Goal: Transaction & Acquisition: Purchase product/service

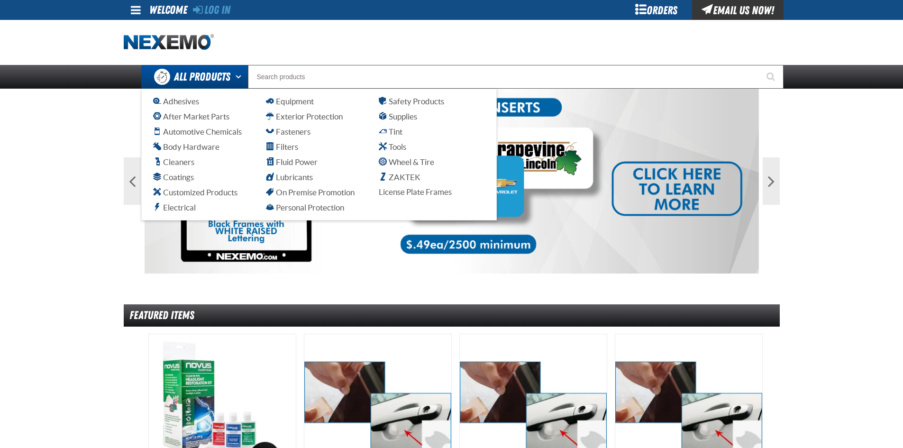
click at [394, 125] on ul "Adhesives After Market Parts Automotive Chemicals Body Hardware Cleaners Coatin…" at bounding box center [319, 155] width 332 height 118
click at [394, 130] on span "Tint" at bounding box center [391, 131] width 24 height 9
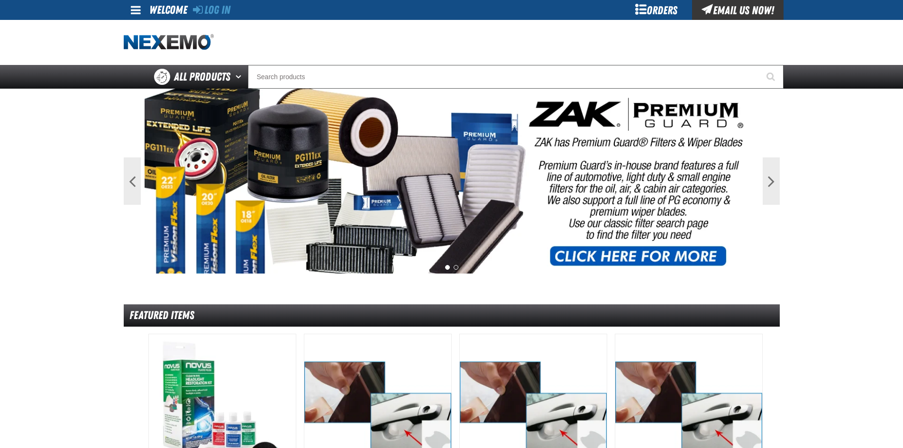
click at [649, 7] on div "Orders" at bounding box center [656, 10] width 71 height 20
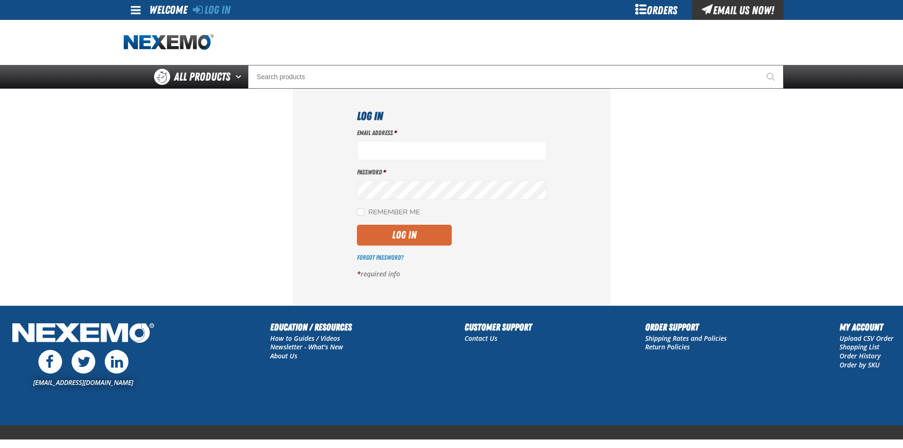
type input "[EMAIL_ADDRESS][DOMAIN_NAME]"
click at [405, 236] on button "Log In" at bounding box center [404, 235] width 95 height 21
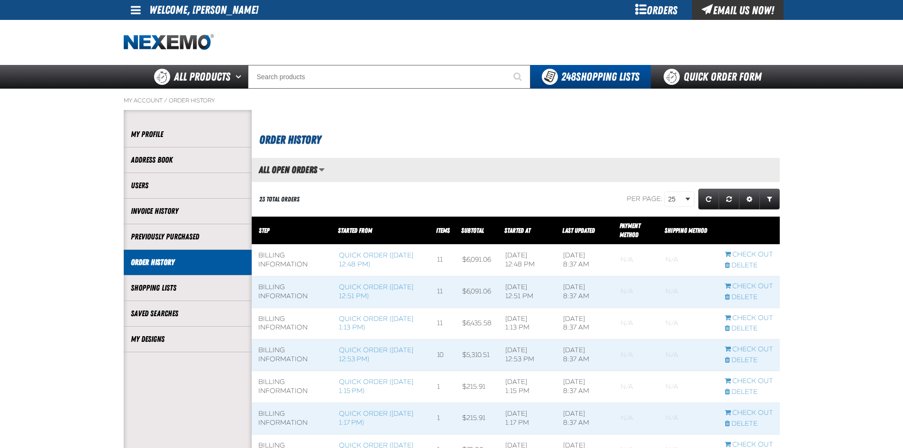
scroll to position [0, 0]
click at [696, 70] on link "Quick Order Form" at bounding box center [715, 77] width 128 height 24
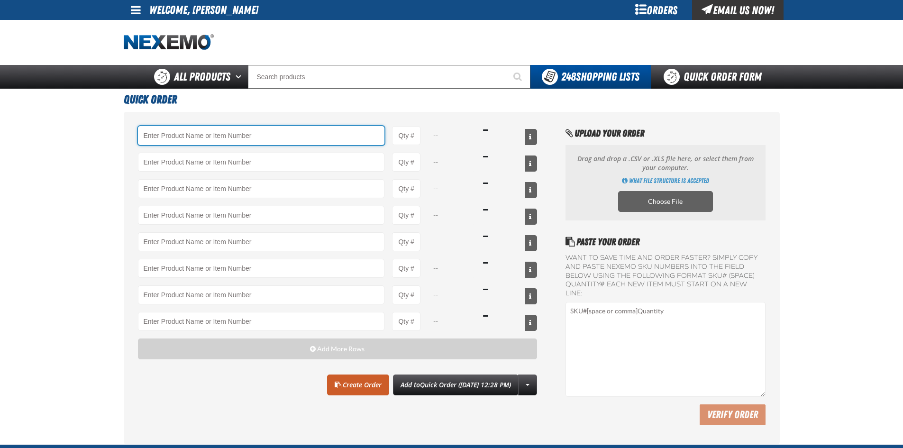
paste input "XPXRB0536-100"
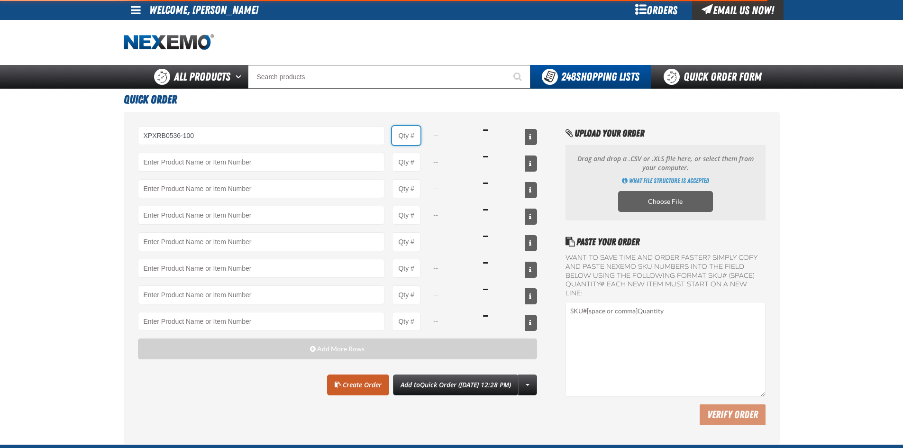
type input "XPXRB0536-100 - XPEL PRIME XR Black Nano-Ceramic 5% ( 36&quot; x 100&#x27;)"
type input "1"
select select "roll"
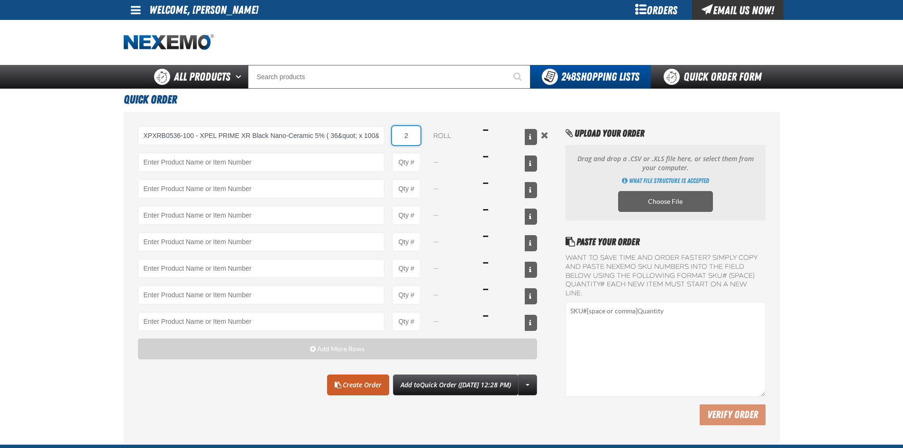
type input "2"
paste input "XPXRB3536-100"
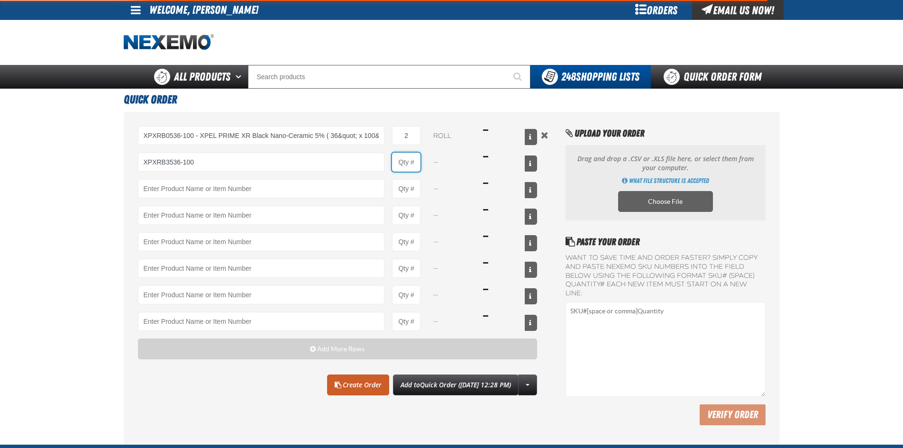
type input "XPXRB3536-100 - XPEL PRIME XR Black Nano-Ceramic 35% ( 36&quot; x 100&#x27;)"
type input "1"
select select "roll"
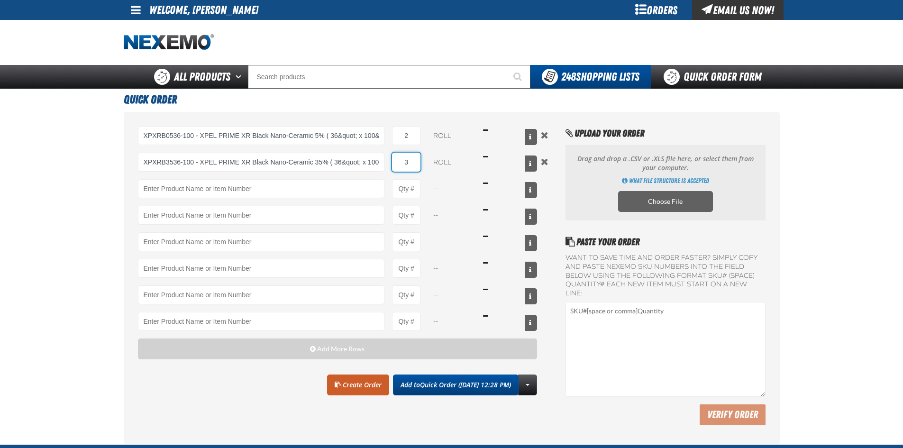
type input "3"
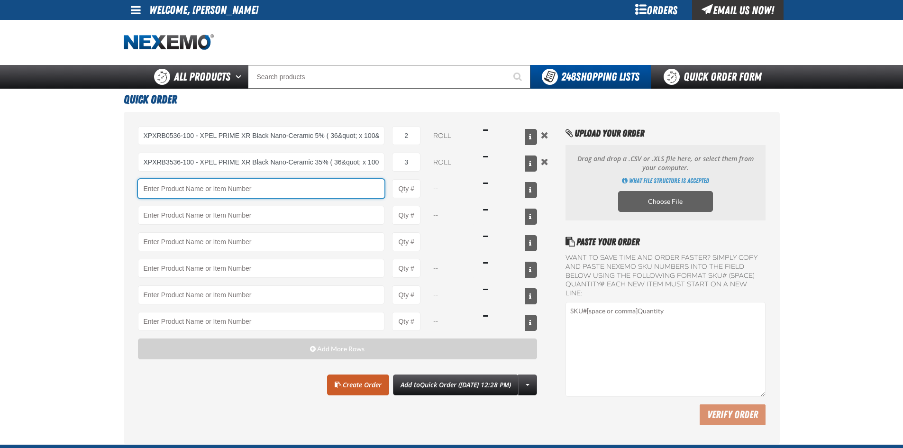
paste input "XPXRB1536-100"
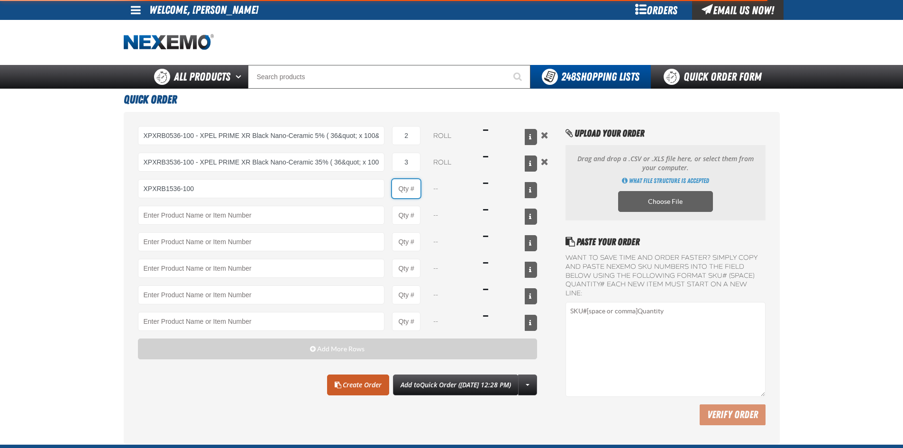
type input "XPXRB1536-100 - XPEL PRIME XR Black Nano-Ceramic 15% ( 36&quot; x 100&#x27;)"
type input "1"
select select "roll"
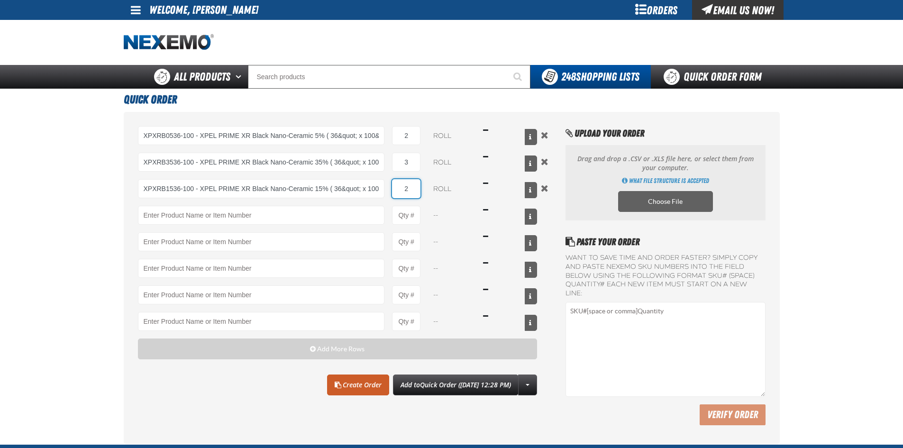
type input "2"
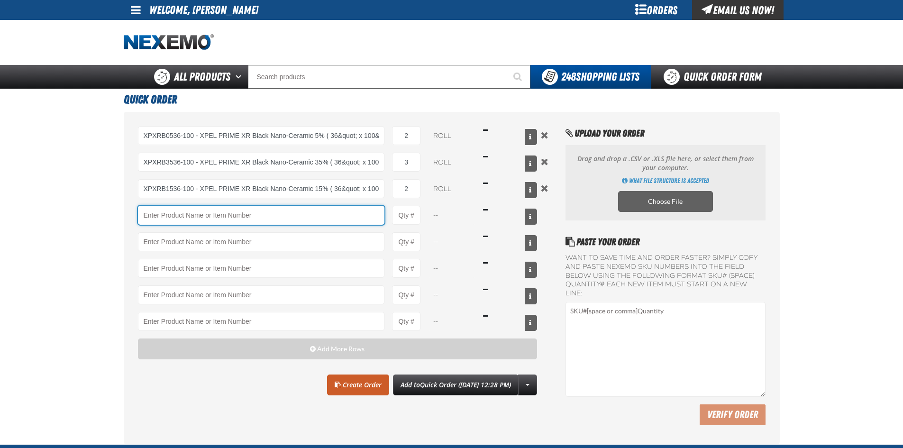
paste input "XUP24-100"
type input "XUP24-100"
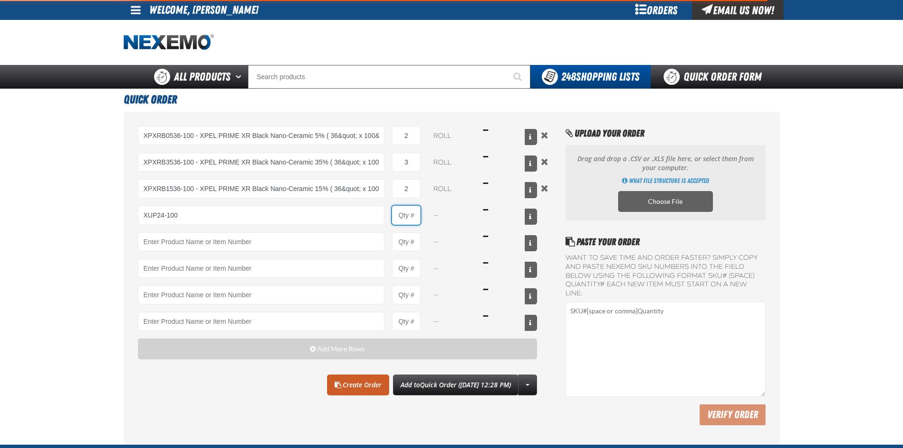
type input "4"
type input "XUP24-100 - 24&quot; XPEL ULTIMATE PLUS Paint Protection Film (24&quot;x100&#x2…"
type input "1"
select select "each"
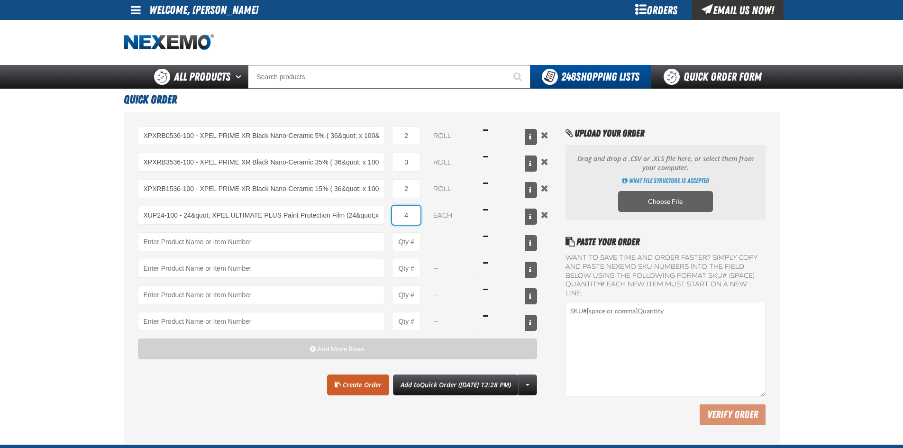
type input "4"
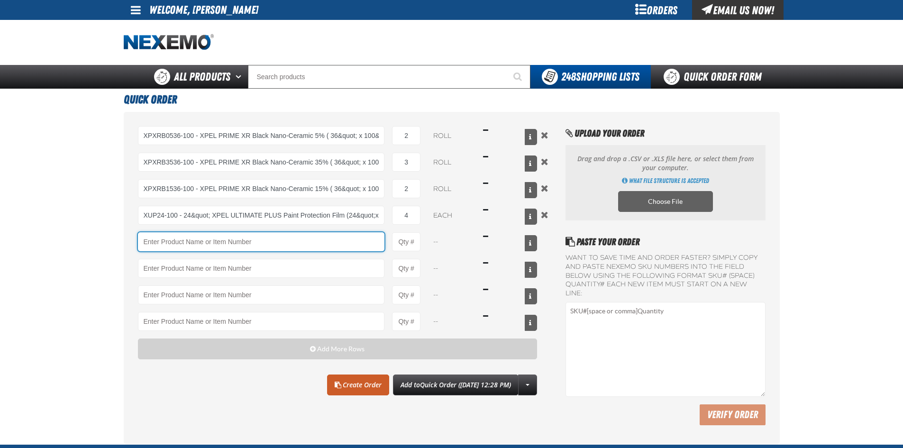
paste input "XUP30-100"
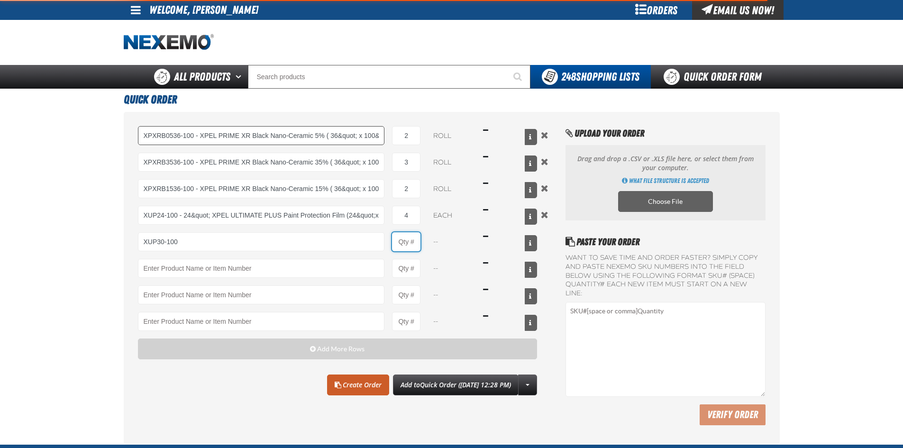
type input "XUP30-100 - 30&quot; XPEL ULTIMATE PLUS Paint Protection Film (30&quot;x100&#x2…"
type input "1"
select select "each"
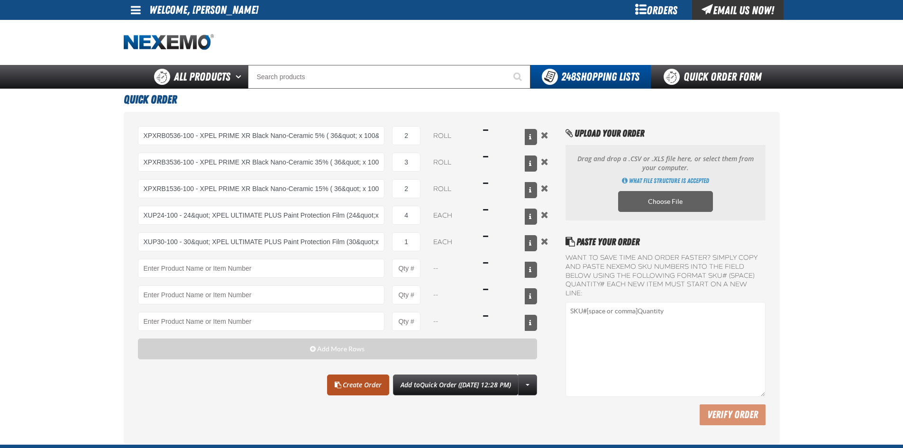
click at [337, 389] on link "Create Order" at bounding box center [358, 385] width 62 height 21
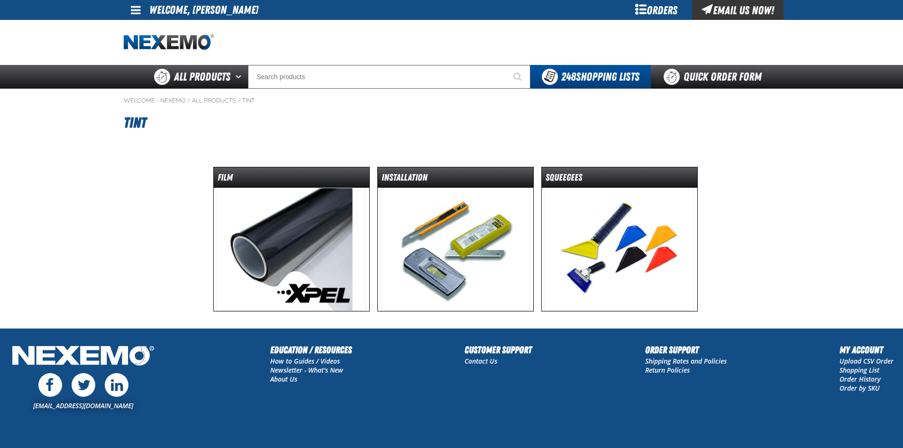
click at [319, 219] on img at bounding box center [291, 249] width 149 height 123
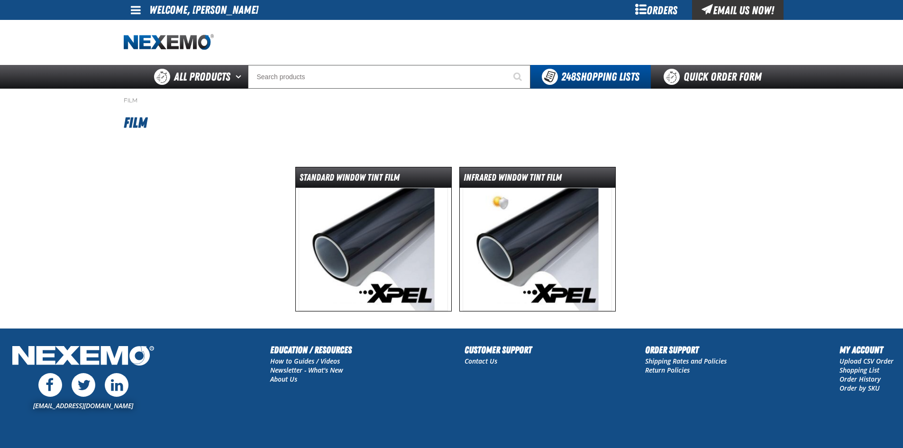
click at [531, 236] on img at bounding box center [537, 249] width 149 height 123
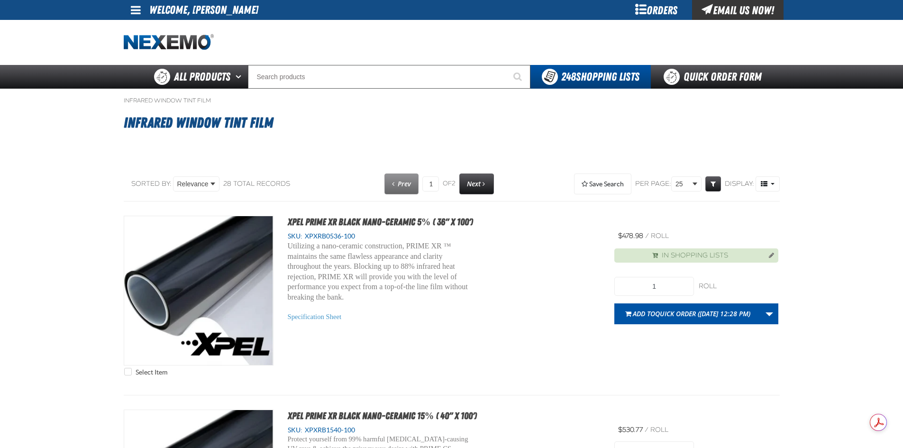
scroll to position [47, 0]
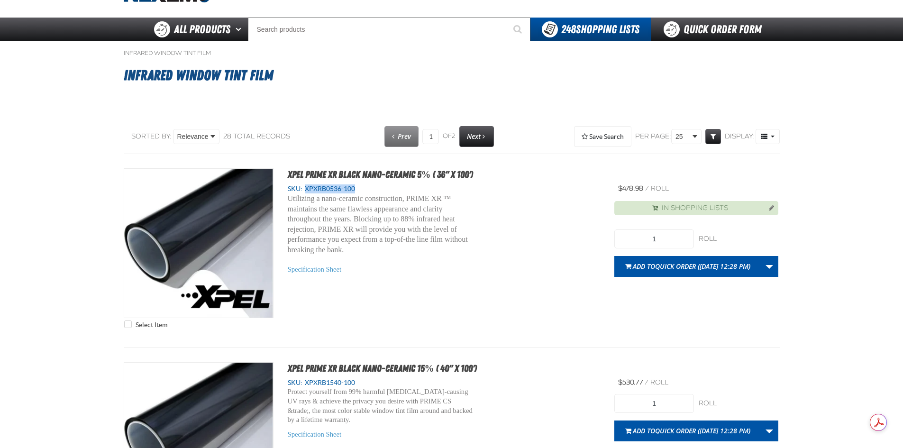
drag, startPoint x: 364, startPoint y: 189, endPoint x: 307, endPoint y: 191, distance: 56.9
click at [307, 191] on div "SKU: XPXRB0536-100" at bounding box center [444, 188] width 313 height 9
copy span "XPXRB0536-100"
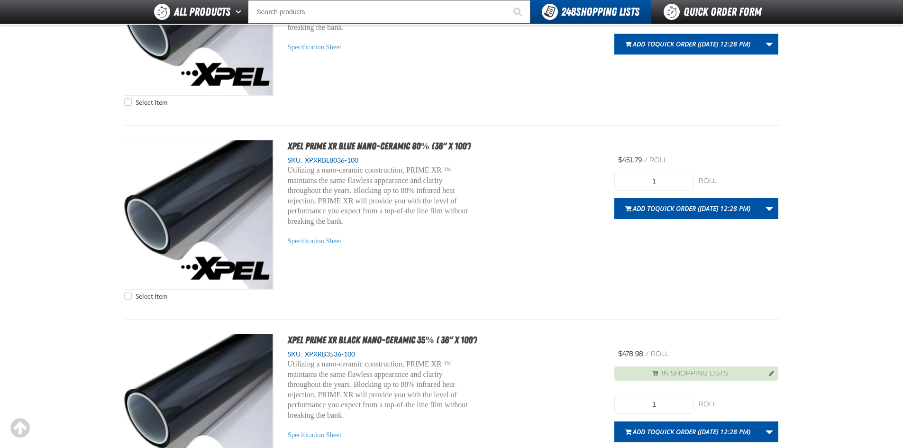
scroll to position [1327, 0]
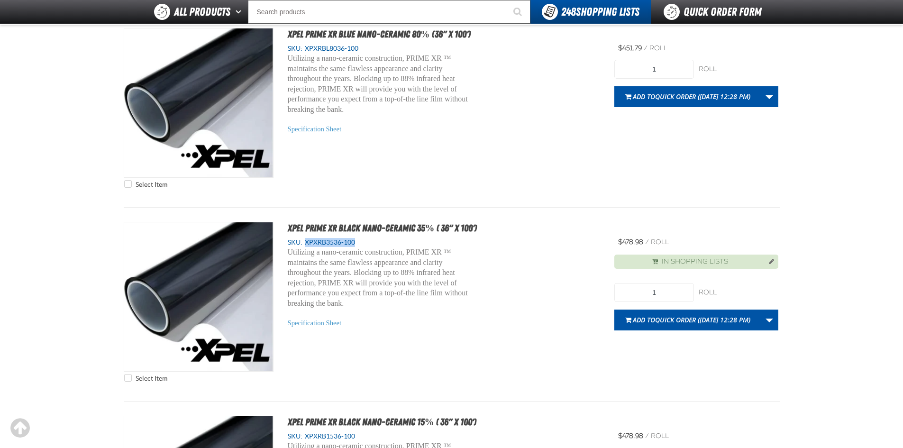
drag, startPoint x: 360, startPoint y: 243, endPoint x: 306, endPoint y: 242, distance: 53.6
click at [306, 242] on div "SKU: XPXRB3536-100" at bounding box center [444, 242] width 313 height 9
copy span "XPXRB3536-100"
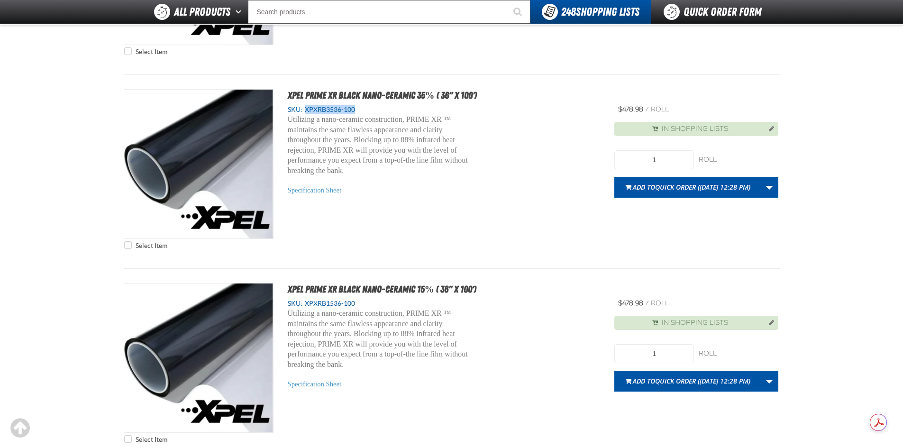
scroll to position [1517, 0]
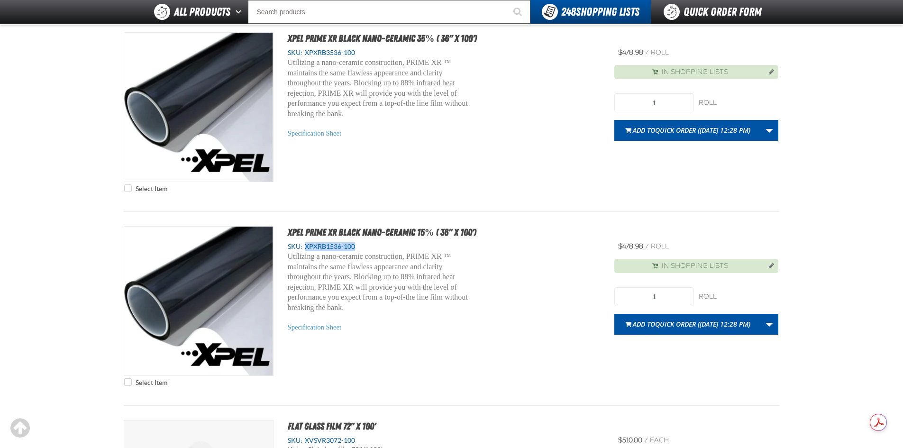
drag, startPoint x: 359, startPoint y: 245, endPoint x: 306, endPoint y: 249, distance: 53.7
click at [306, 249] on div "SKU: XPXRB1536-100" at bounding box center [444, 246] width 313 height 9
copy span "XPXRB1536-100"
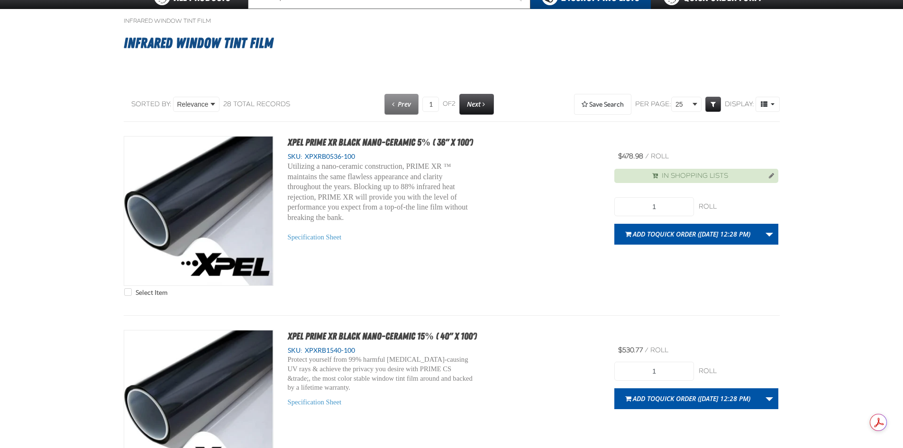
scroll to position [0, 0]
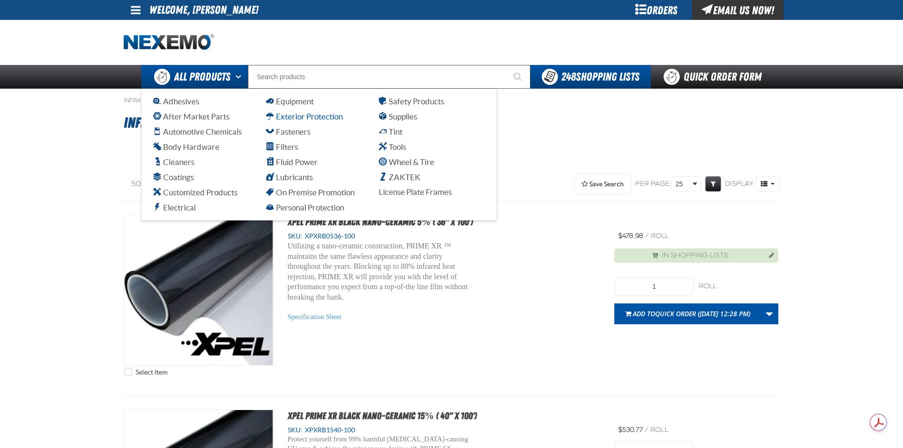
click at [293, 119] on span "Exterior Protection" at bounding box center [304, 116] width 77 height 9
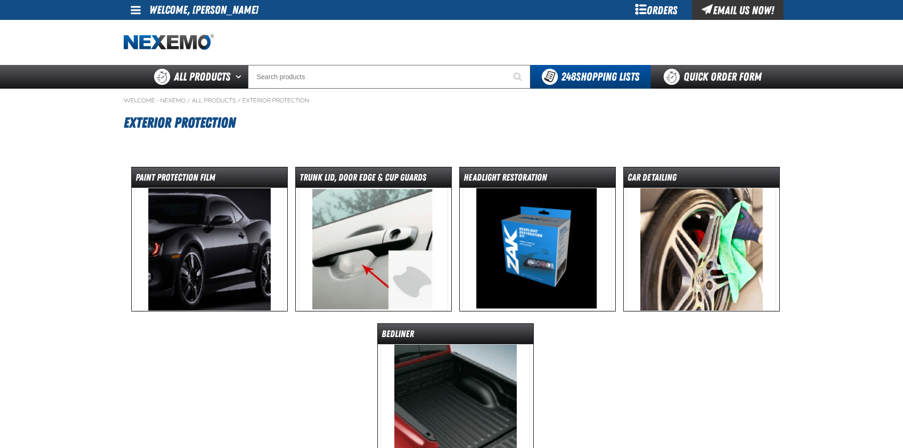
click at [247, 236] on img at bounding box center [209, 249] width 149 height 123
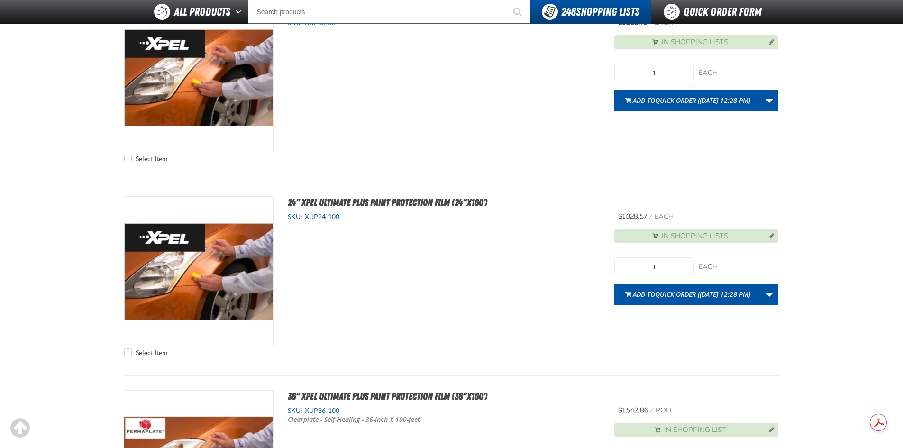
scroll to position [190, 0]
drag, startPoint x: 344, startPoint y: 215, endPoint x: 302, endPoint y: 219, distance: 41.4
click at [302, 219] on div "SKU: XUP24-100" at bounding box center [444, 216] width 313 height 9
drag, startPoint x: 370, startPoint y: 219, endPoint x: 360, endPoint y: 220, distance: 10.0
click at [371, 219] on div "SKU: XUP24-100" at bounding box center [444, 216] width 313 height 9
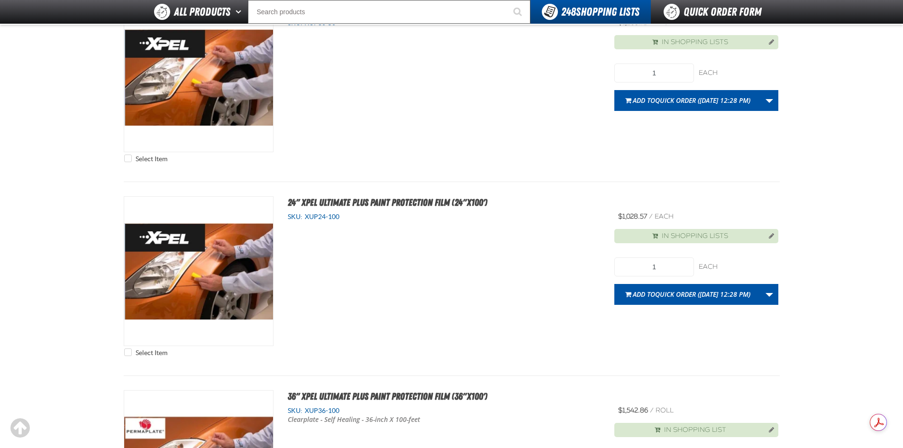
click at [340, 221] on div "SKU: XUP24-100" at bounding box center [444, 216] width 313 height 9
drag, startPoint x: 341, startPoint y: 218, endPoint x: 304, endPoint y: 219, distance: 37.0
click at [304, 219] on div "SKU: XUP24-100" at bounding box center [444, 216] width 313 height 9
copy span "XUP24-100"
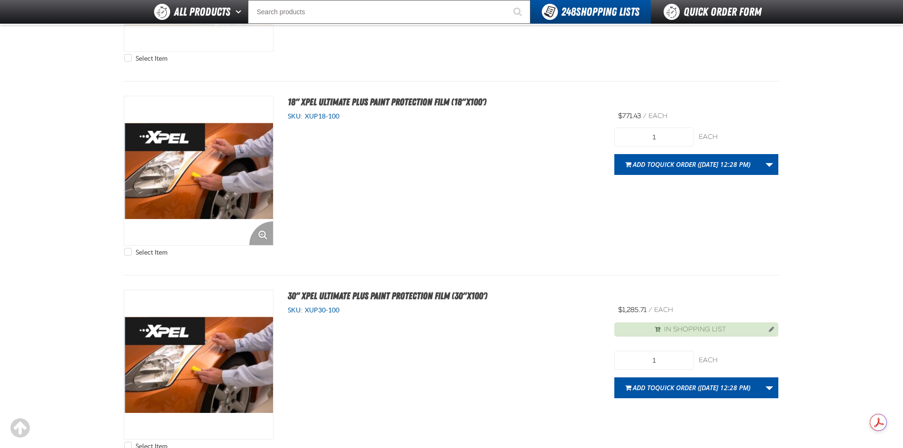
scroll to position [901, 0]
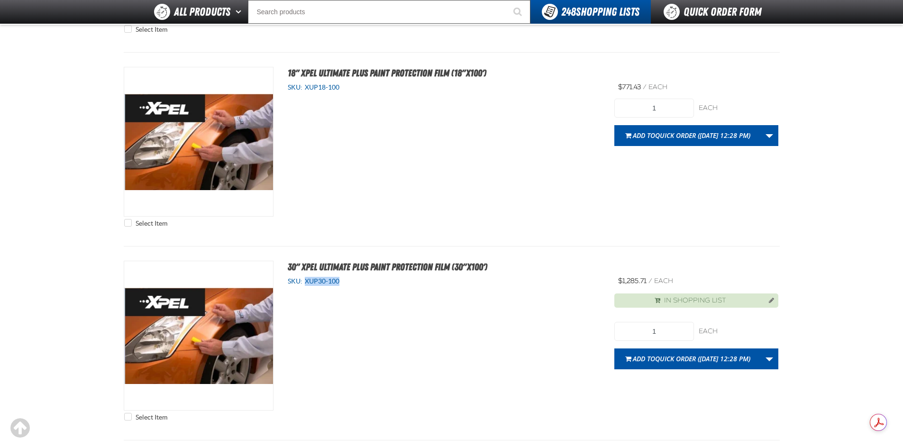
drag, startPoint x: 342, startPoint y: 281, endPoint x: 306, endPoint y: 282, distance: 35.6
click at [306, 282] on div "SKU: XUP30-100" at bounding box center [444, 281] width 313 height 9
copy span "XUP30-100"
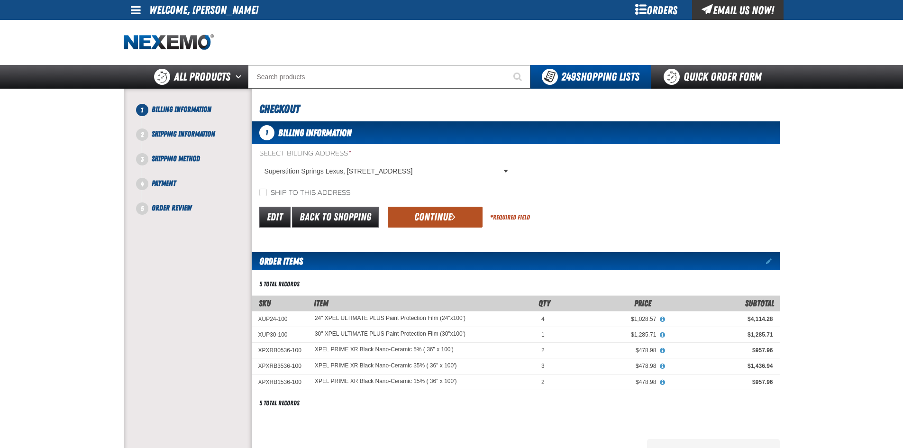
click at [430, 217] on button "Continue" at bounding box center [435, 217] width 95 height 21
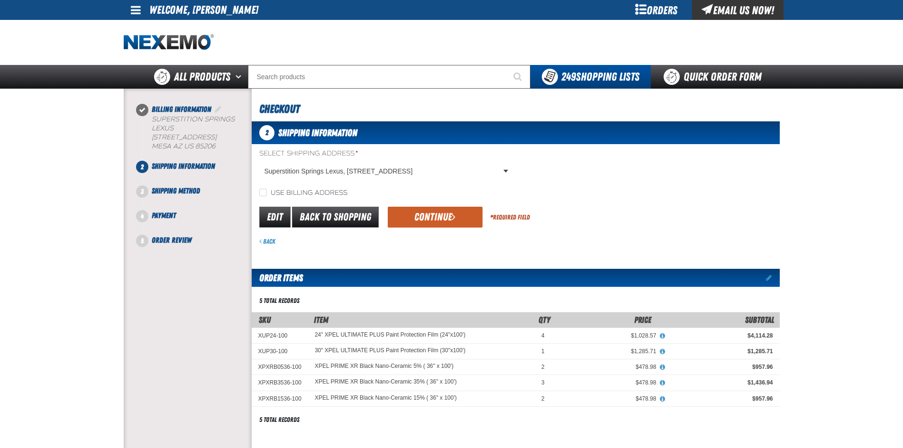
click at [430, 217] on button "Continue" at bounding box center [435, 217] width 95 height 21
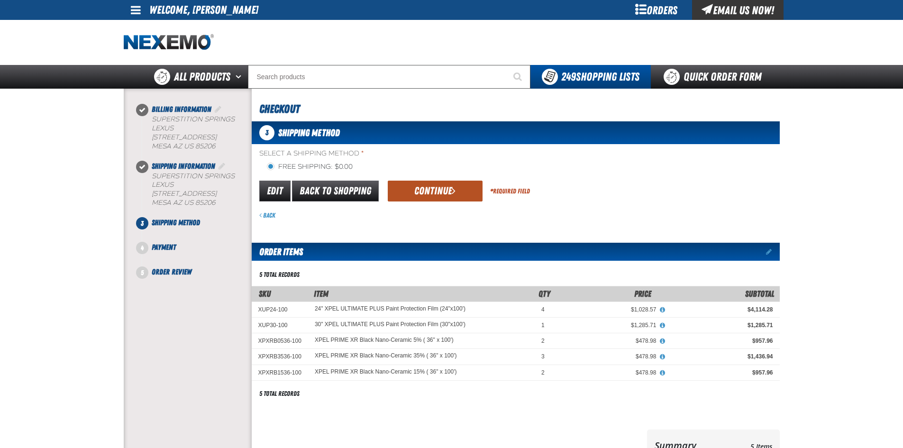
click at [441, 191] on button "Continue" at bounding box center [435, 191] width 95 height 21
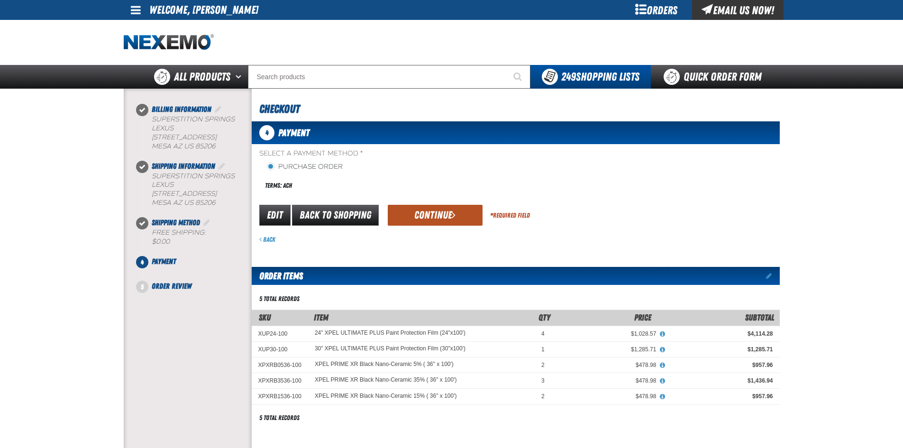
click at [443, 218] on button "Continue" at bounding box center [435, 215] width 95 height 21
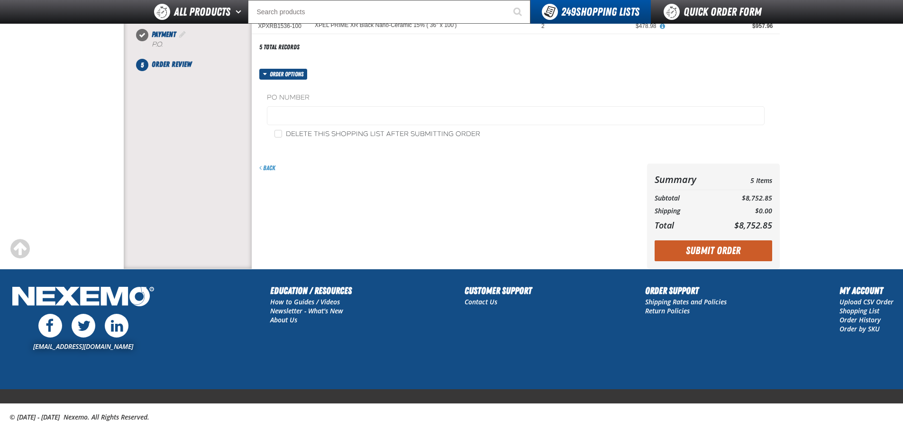
scroll to position [206, 0]
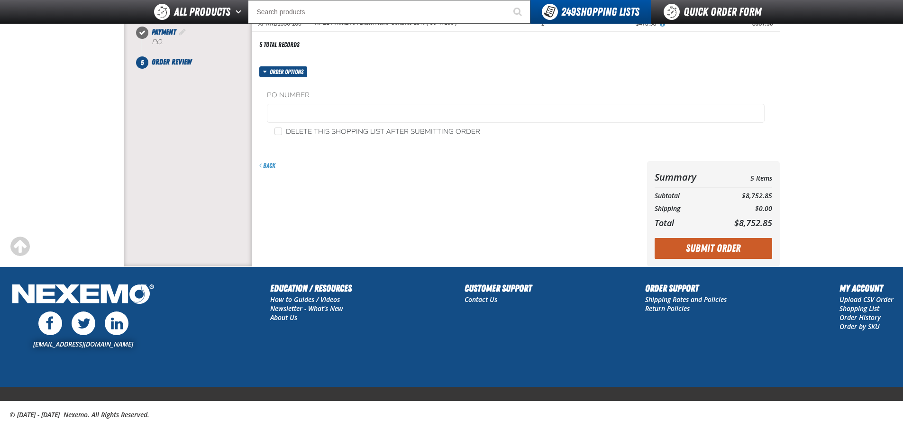
drag, startPoint x: 713, startPoint y: 240, endPoint x: 714, endPoint y: 246, distance: 5.8
click at [713, 241] on button "Submit Order" at bounding box center [714, 248] width 118 height 21
